Goal: Task Accomplishment & Management: Use online tool/utility

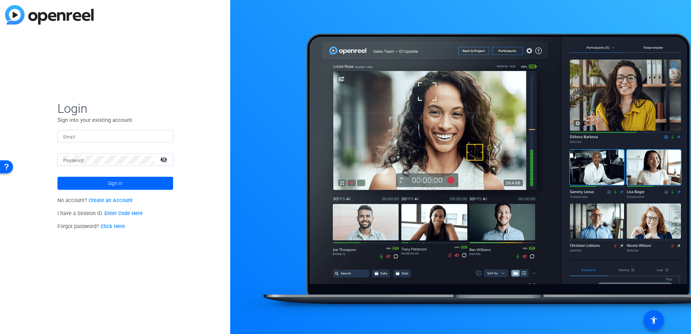
click at [167, 136] on div at bounding box center [167, 136] width 0 height 0
type input "[PERSON_NAME][EMAIL_ADDRESS][DOMAIN_NAME]"
click at [141, 180] on span at bounding box center [115, 183] width 116 height 17
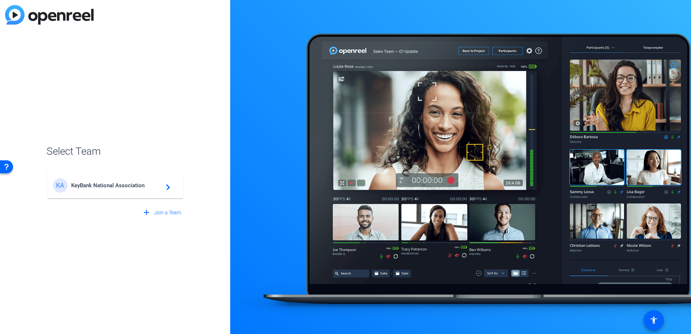
click at [135, 183] on span "KeyBank National Association" at bounding box center [116, 185] width 90 height 7
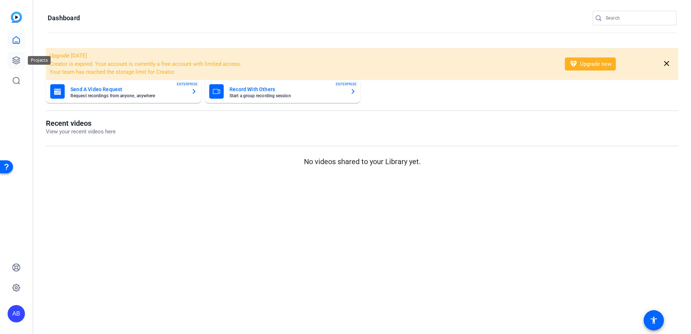
click at [19, 61] on icon at bounding box center [16, 60] width 7 height 7
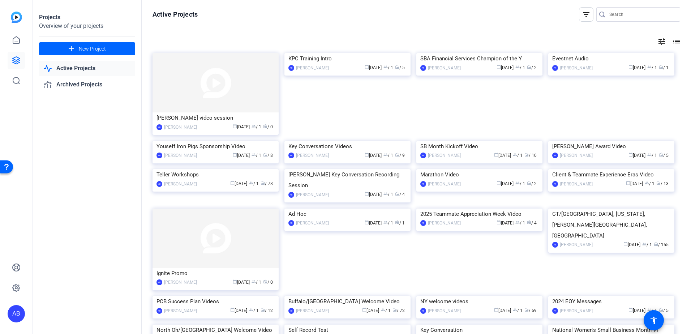
click at [658, 39] on mat-icon "tune" at bounding box center [662, 41] width 9 height 9
click at [650, 57] on icon at bounding box center [651, 56] width 9 height 9
click at [671, 44] on div at bounding box center [345, 167] width 691 height 334
click at [671, 42] on div at bounding box center [345, 167] width 691 height 334
click at [673, 40] on mat-icon "list" at bounding box center [676, 41] width 9 height 9
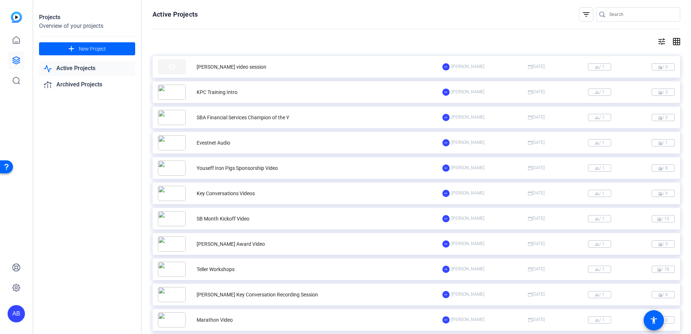
click at [672, 39] on mat-icon "grid_on" at bounding box center [676, 41] width 9 height 9
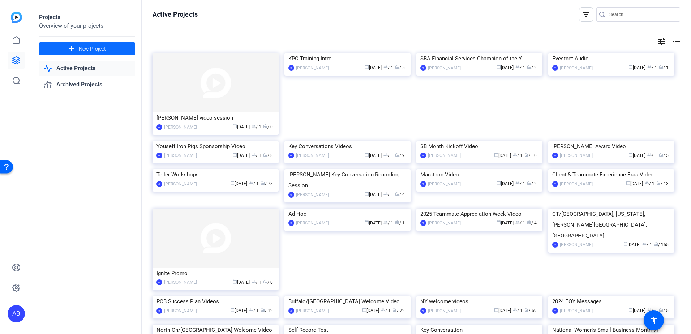
click at [89, 52] on span "New Project" at bounding box center [92, 49] width 27 height 8
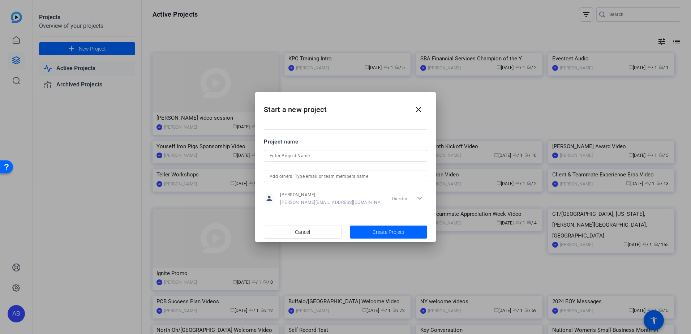
click at [338, 151] on div at bounding box center [346, 156] width 152 height 12
click at [333, 158] on input at bounding box center [346, 155] width 152 height 9
type input "Institutional Bank Town Hall videos"
click at [395, 229] on span "Create Project" at bounding box center [389, 233] width 32 height 8
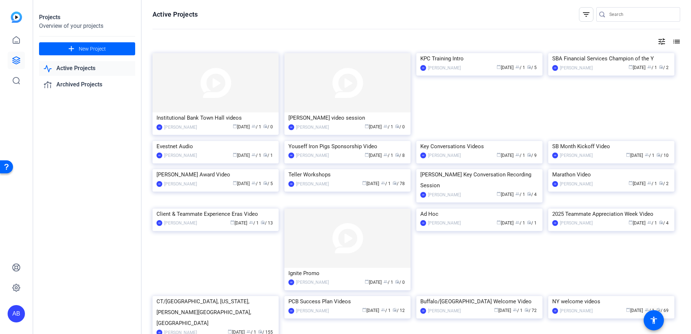
click at [579, 14] on div "filter_list" at bounding box center [586, 14] width 14 height 14
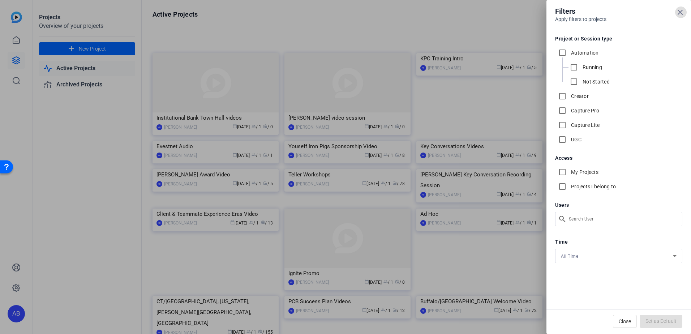
click at [575, 171] on label "My Projects" at bounding box center [584, 171] width 29 height 7
click at [570, 171] on input "My Projects" at bounding box center [562, 172] width 14 height 14
checkbox input "true"
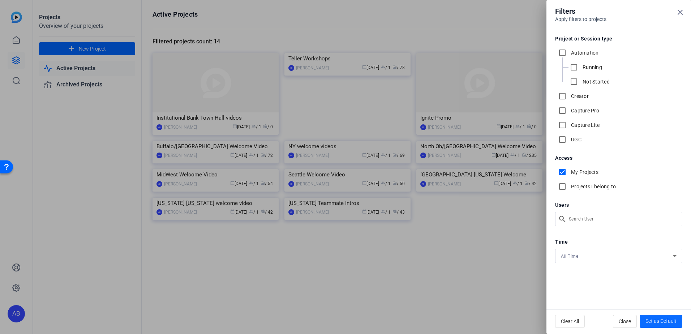
click at [671, 320] on span "Set as Default" at bounding box center [661, 321] width 31 height 8
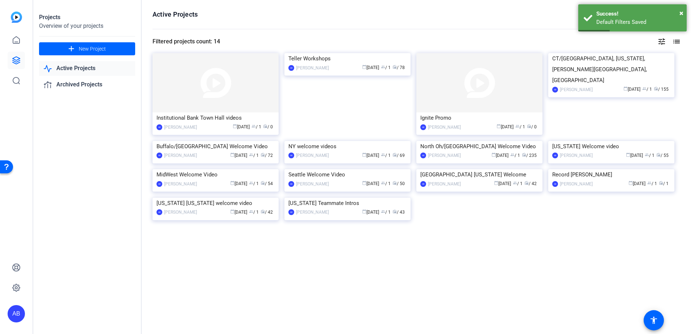
click at [195, 99] on img at bounding box center [216, 82] width 126 height 59
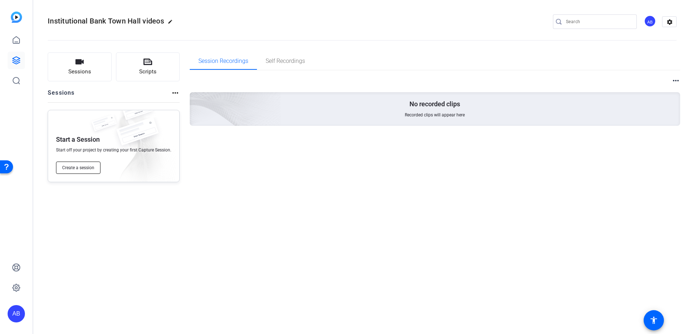
click at [92, 167] on span "Create a session" at bounding box center [78, 168] width 32 height 6
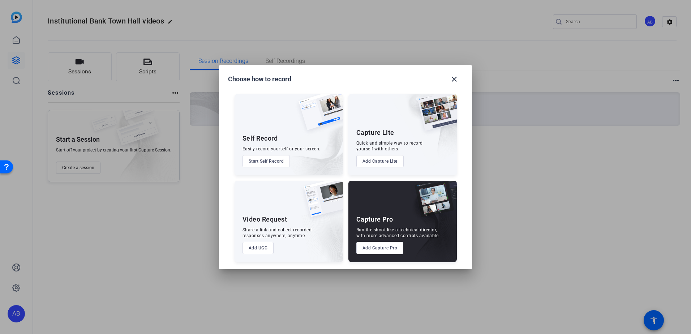
click at [385, 162] on button "Add Capture Lite" at bounding box center [379, 161] width 47 height 12
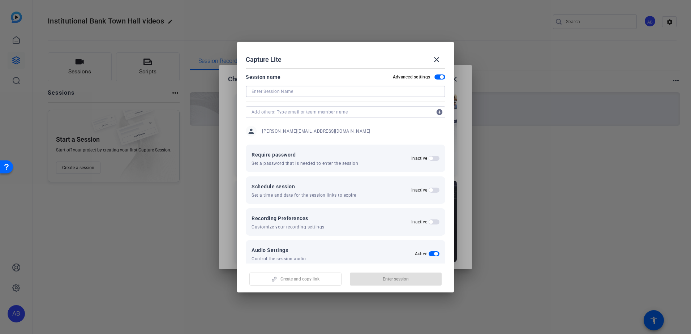
click at [317, 89] on input at bounding box center [346, 91] width 188 height 9
drag, startPoint x: 276, startPoint y: 90, endPoint x: 202, endPoint y: 98, distance: 74.3
click at [202, 98] on div "Choose how to record close Self Record Easily record yourself or your screen. S…" at bounding box center [345, 167] width 691 height 334
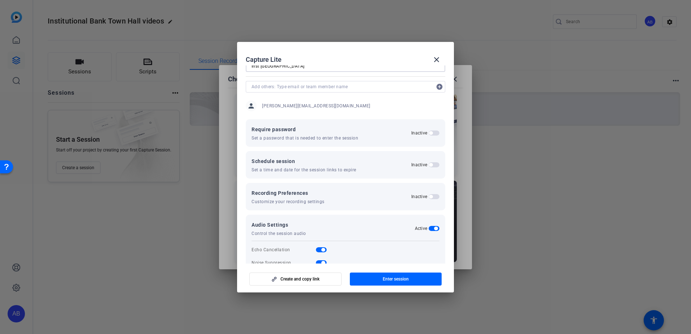
scroll to position [36, 0]
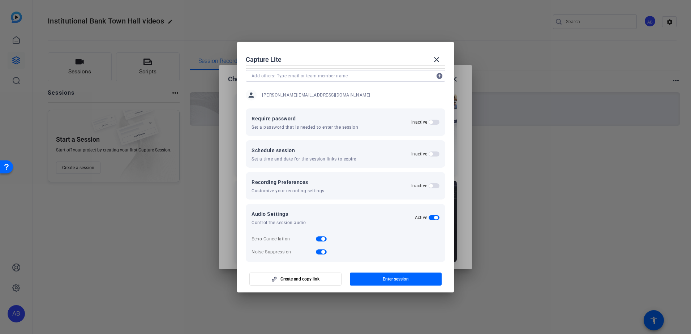
type input "Inst [GEOGRAPHIC_DATA]"
click at [429, 185] on span "button" at bounding box center [431, 186] width 4 height 4
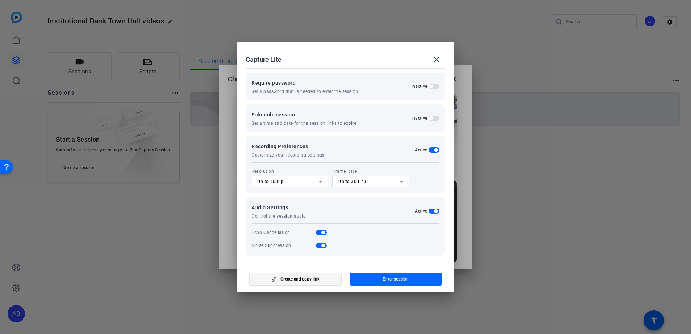
click at [308, 279] on span "Create and copy link" at bounding box center [300, 279] width 39 height 6
click at [434, 63] on mat-icon "close" at bounding box center [436, 59] width 9 height 9
